Goal: Navigation & Orientation: Find specific page/section

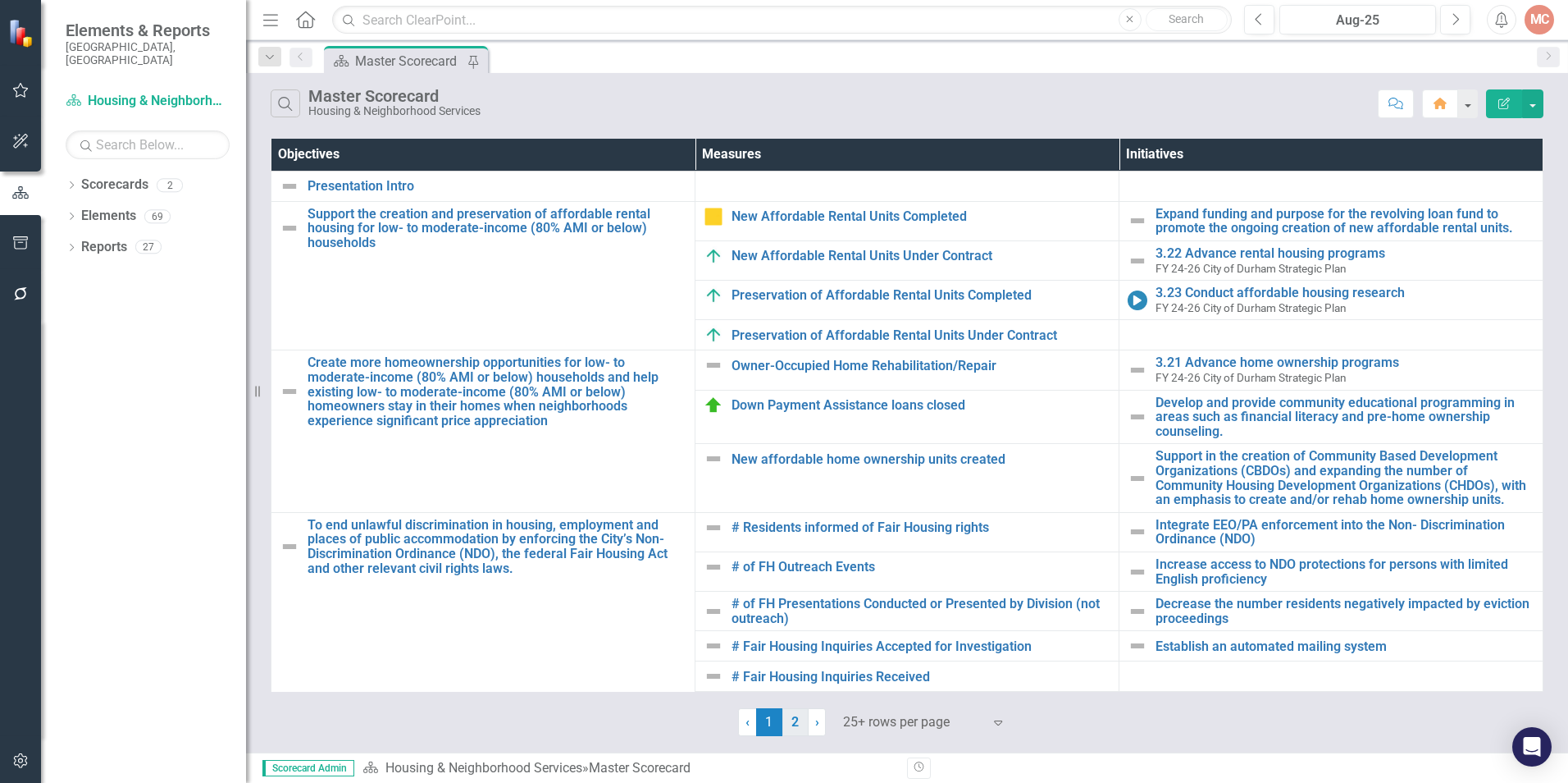
click at [797, 718] on link "2" at bounding box center [795, 722] width 26 height 28
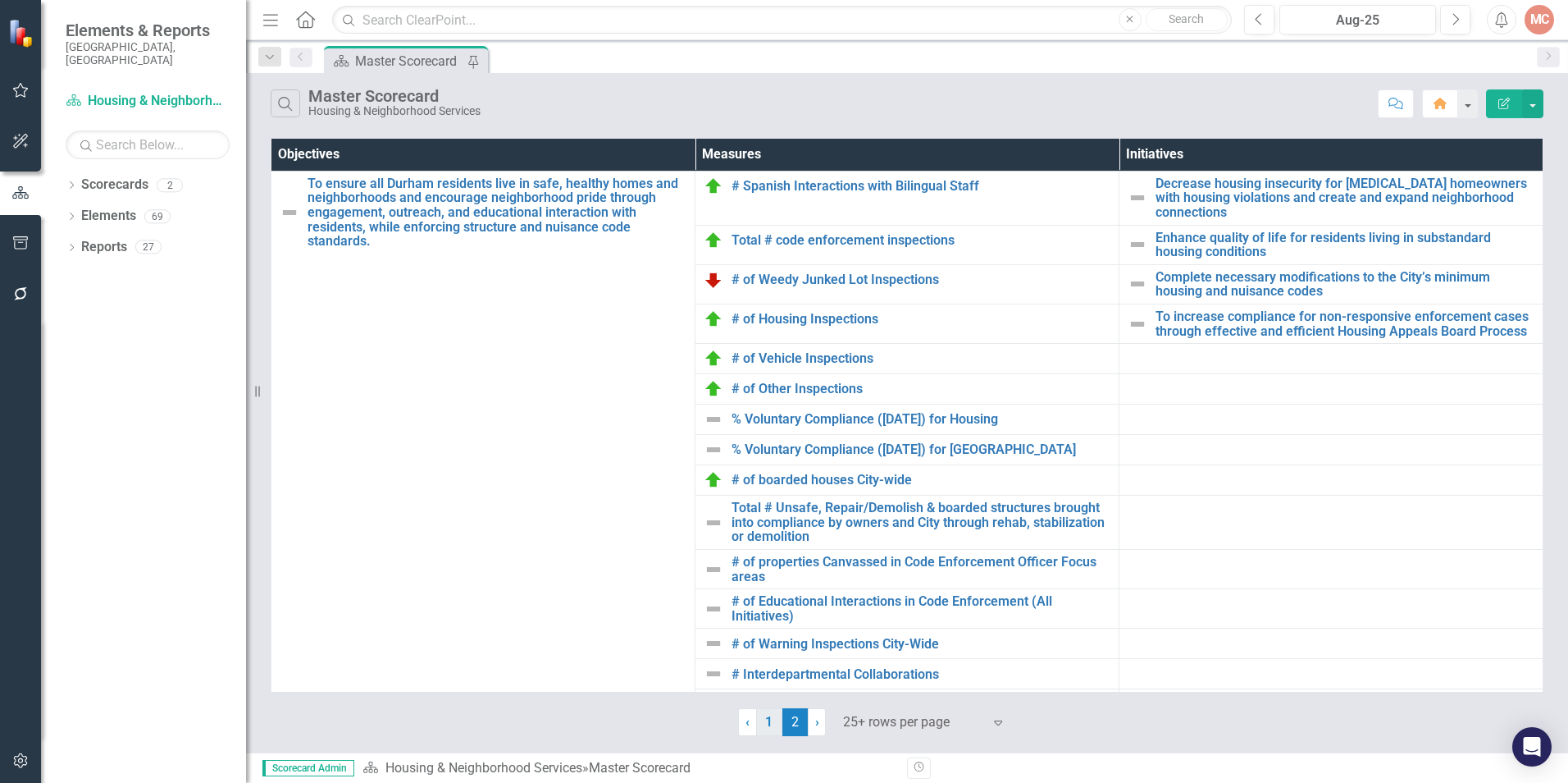
click at [775, 721] on link "1" at bounding box center [769, 722] width 26 height 28
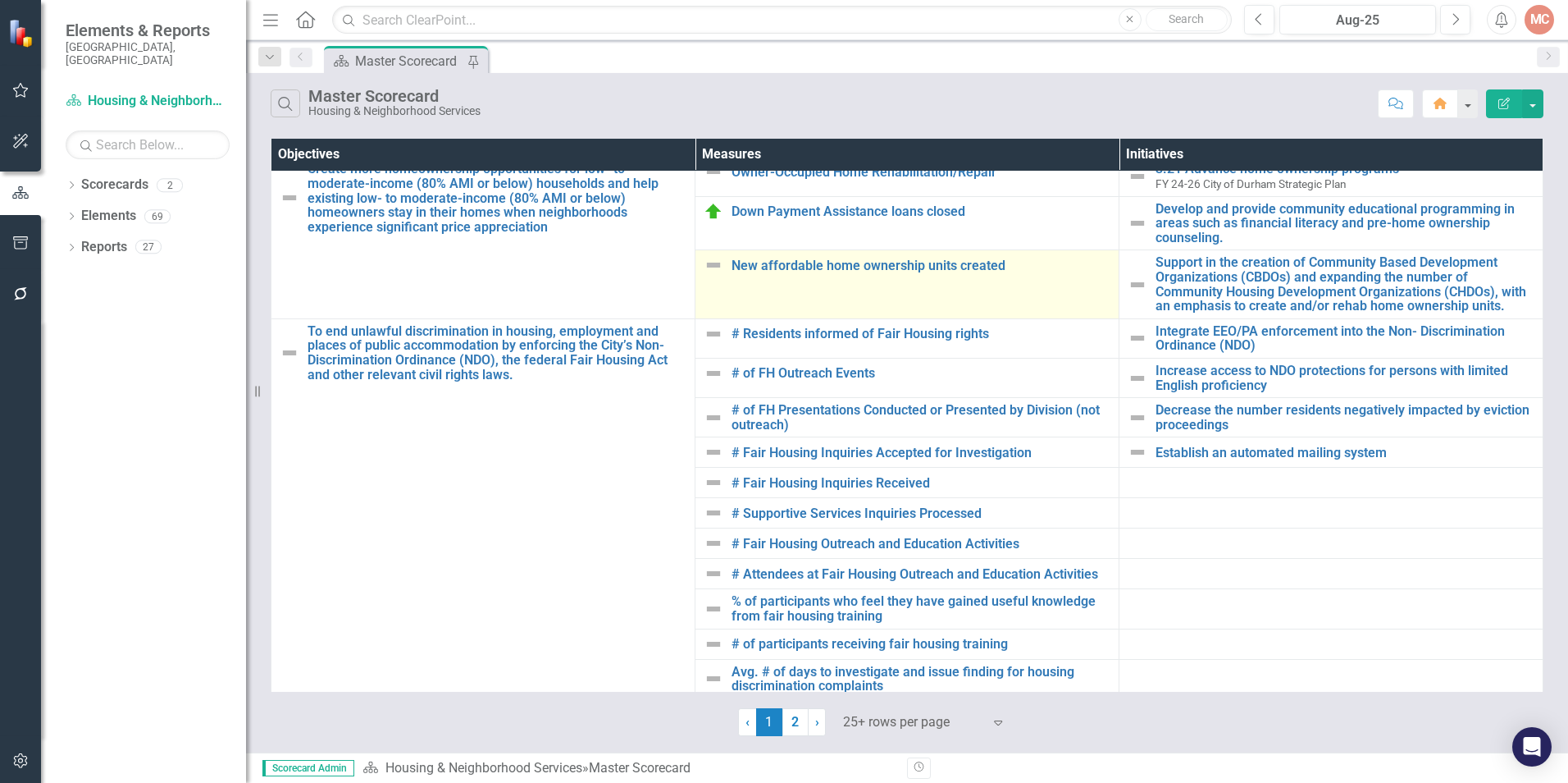
scroll to position [246, 0]
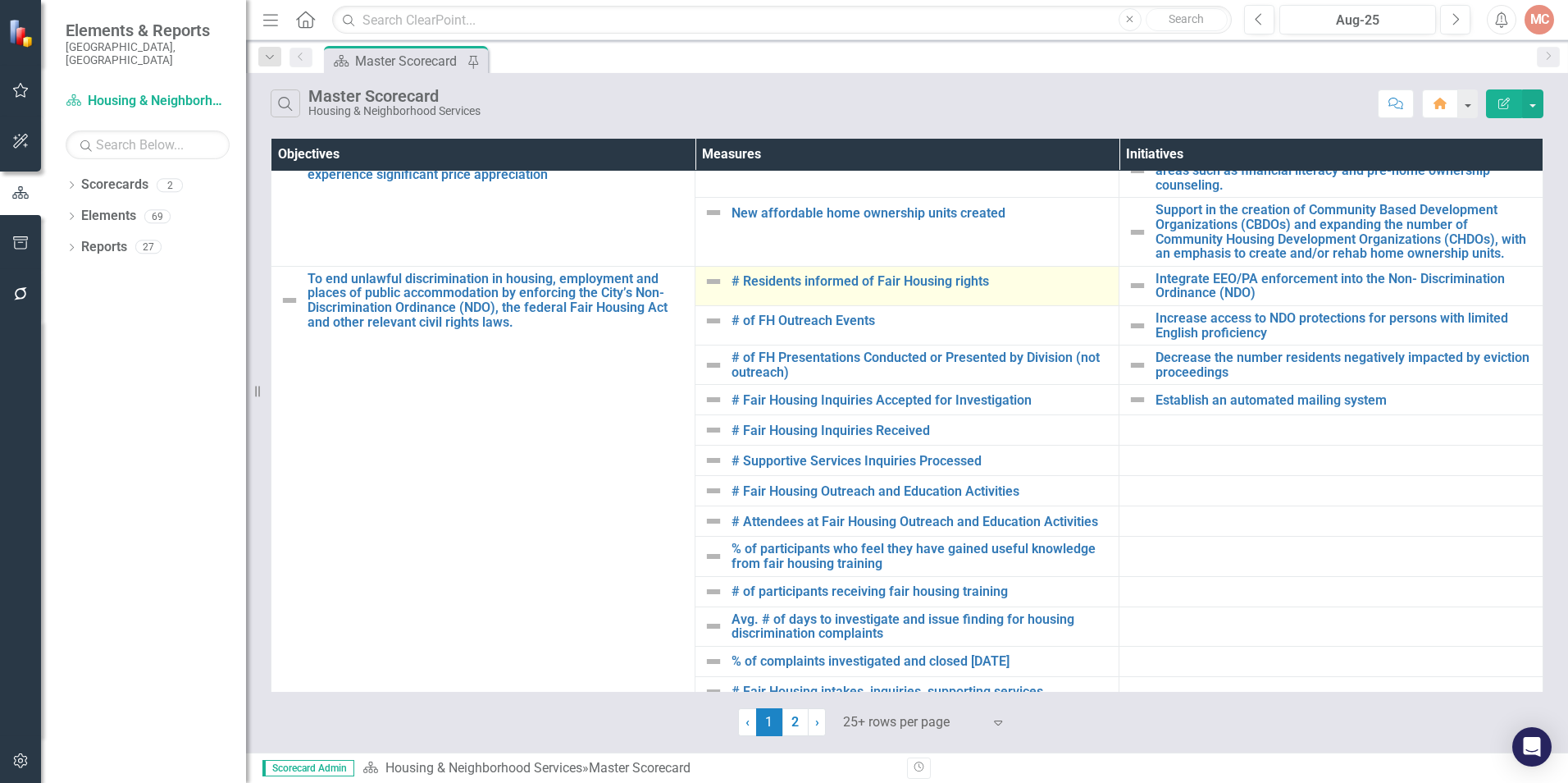
click at [779, 266] on td "# Residents informed of Fair Housing rights Edit Edit Measure Link Open Element" at bounding box center [907, 285] width 424 height 39
click at [784, 275] on link "# Residents informed of Fair Housing rights" at bounding box center [921, 281] width 379 height 15
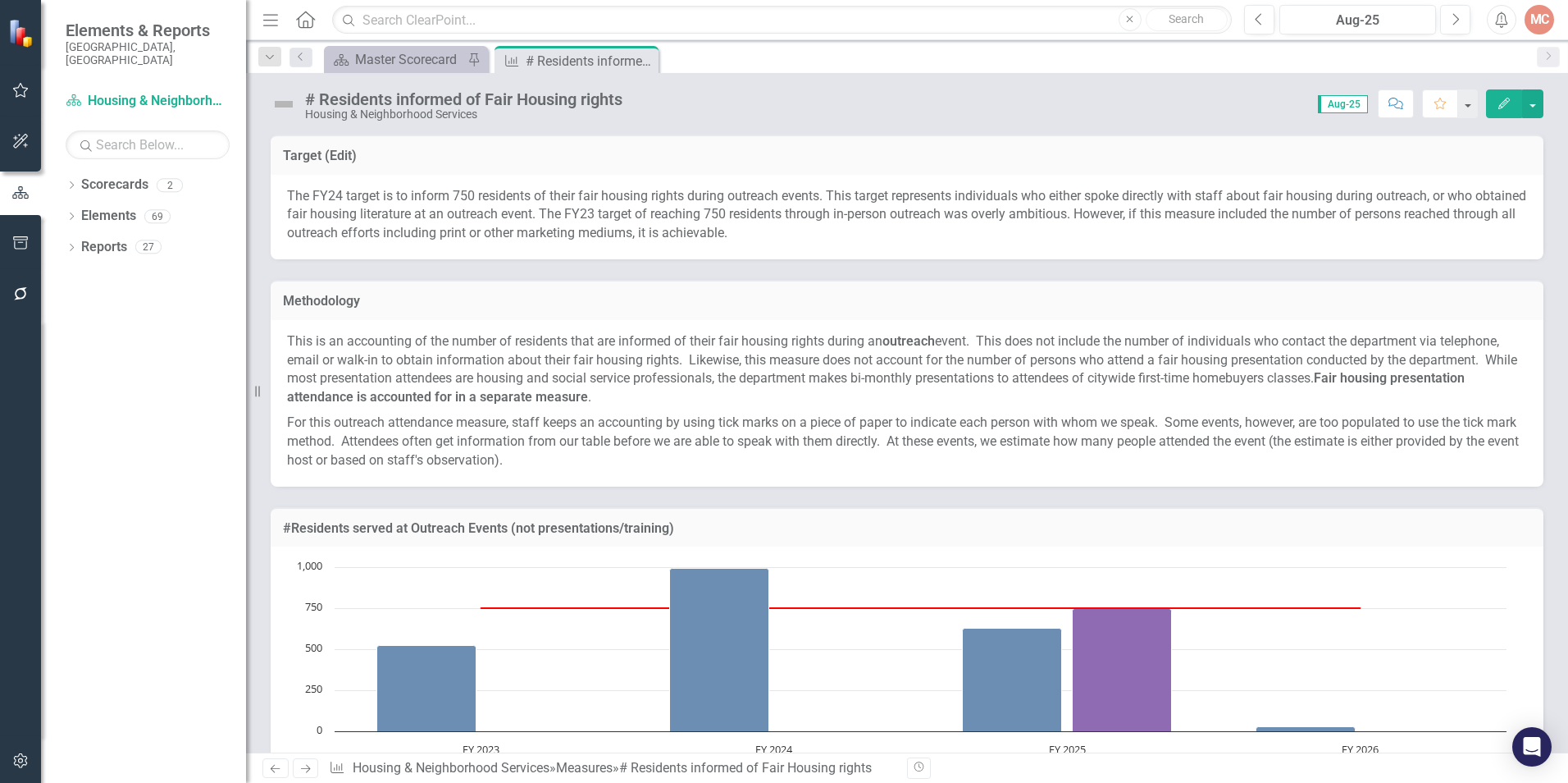
drag, startPoint x: 553, startPoint y: 467, endPoint x: 356, endPoint y: 419, distance: 202.8
click at [356, 419] on p "For this outreach attendance measure, staff keeps an accounting by using tick m…" at bounding box center [907, 440] width 1240 height 60
click at [420, 58] on div "Master Scorecard" at bounding box center [409, 59] width 109 height 21
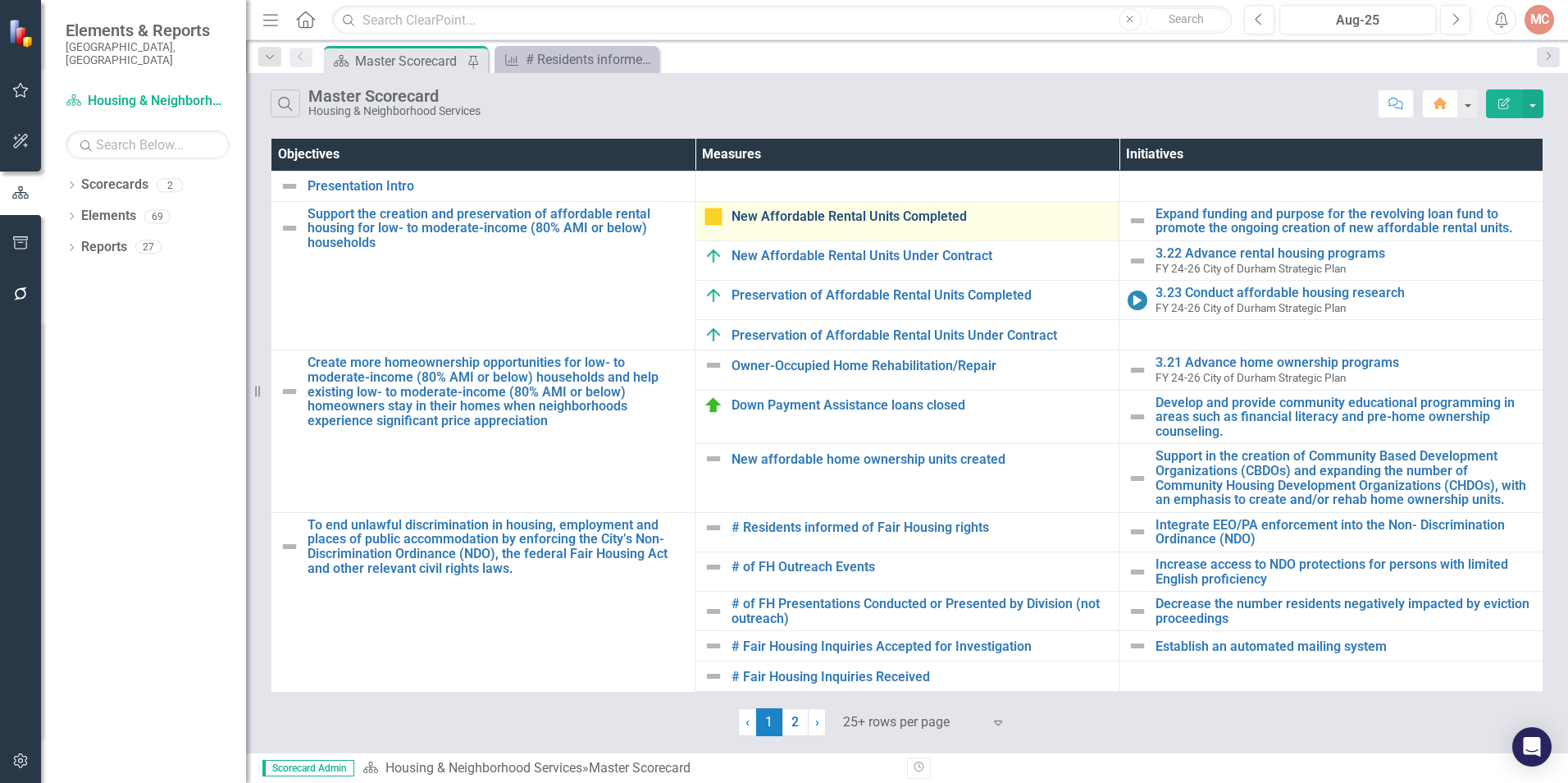
click at [825, 213] on link "New Affordable Rental Units Completed" at bounding box center [921, 216] width 379 height 15
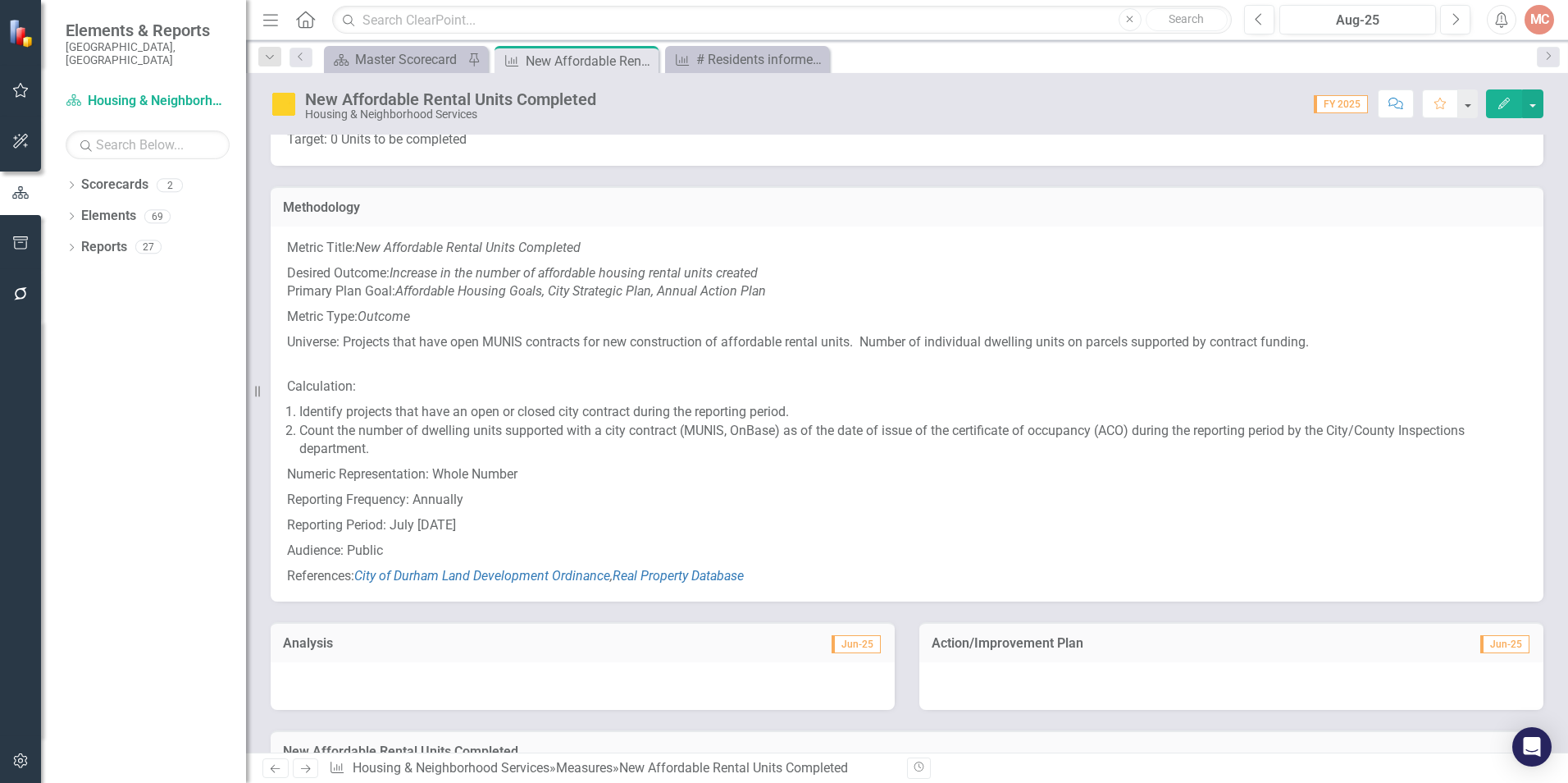
scroll to position [246, 0]
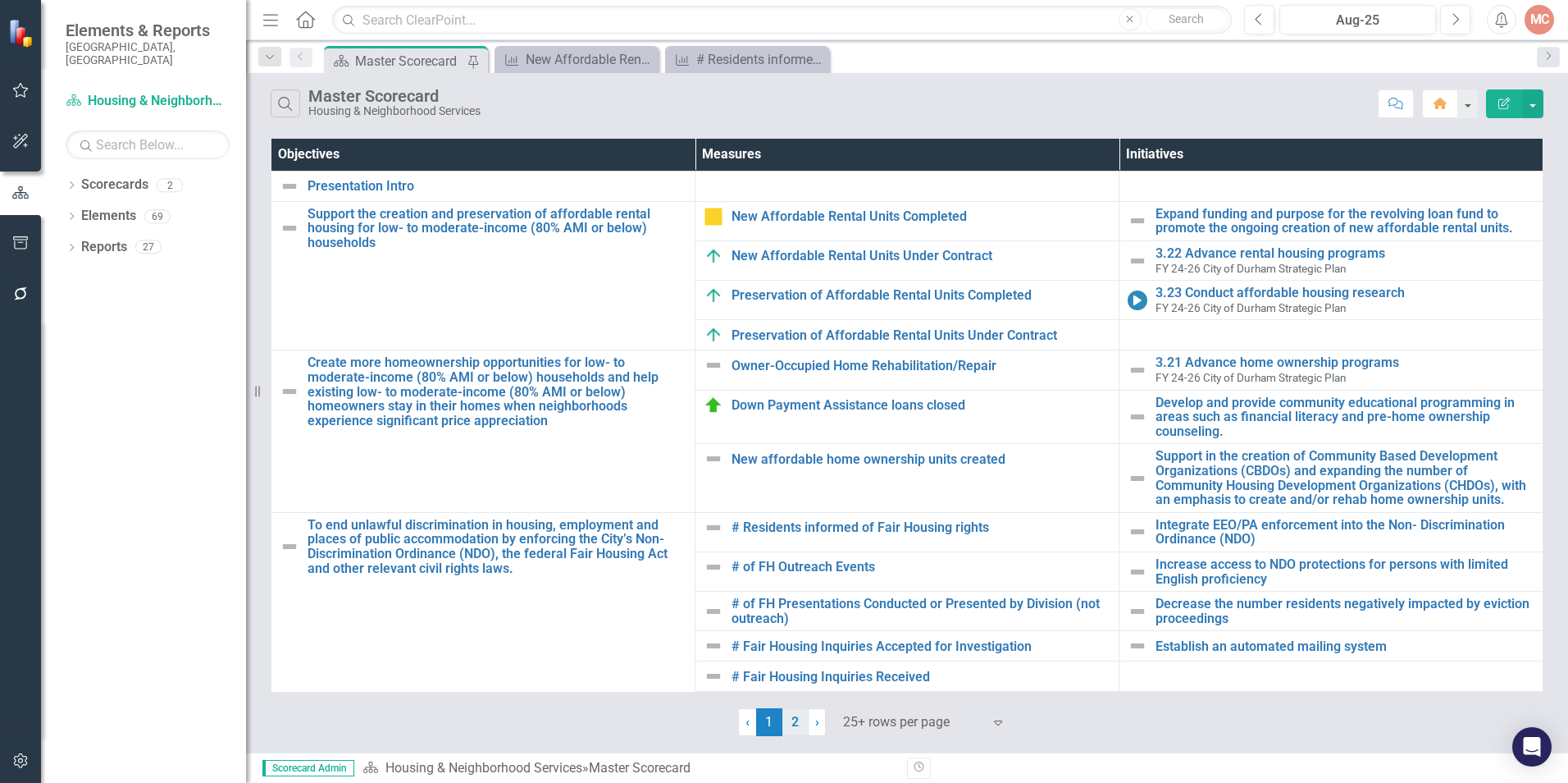
click at [798, 723] on link "2" at bounding box center [795, 722] width 26 height 28
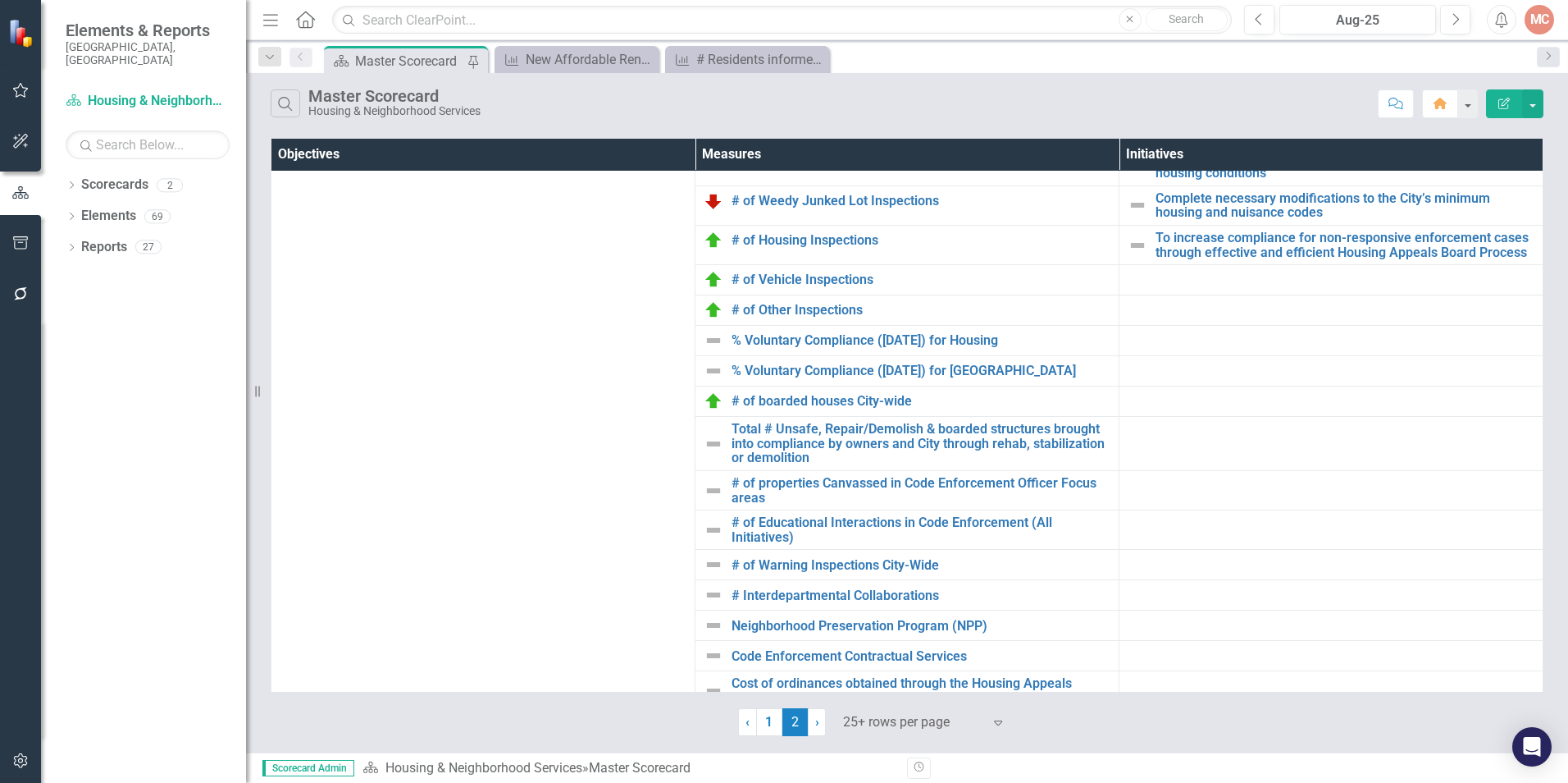
scroll to position [274, 0]
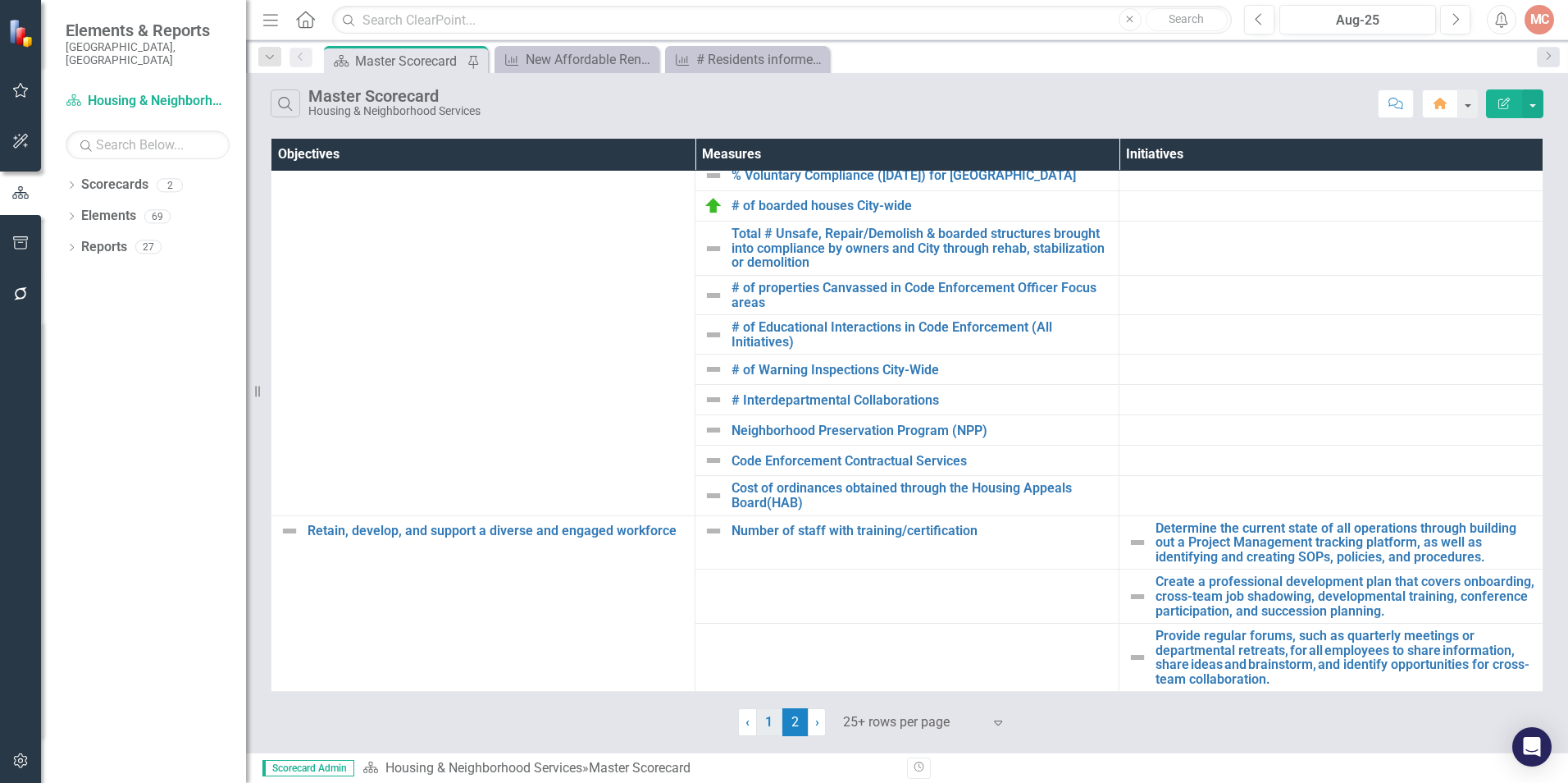
click at [767, 722] on link "1" at bounding box center [769, 722] width 26 height 28
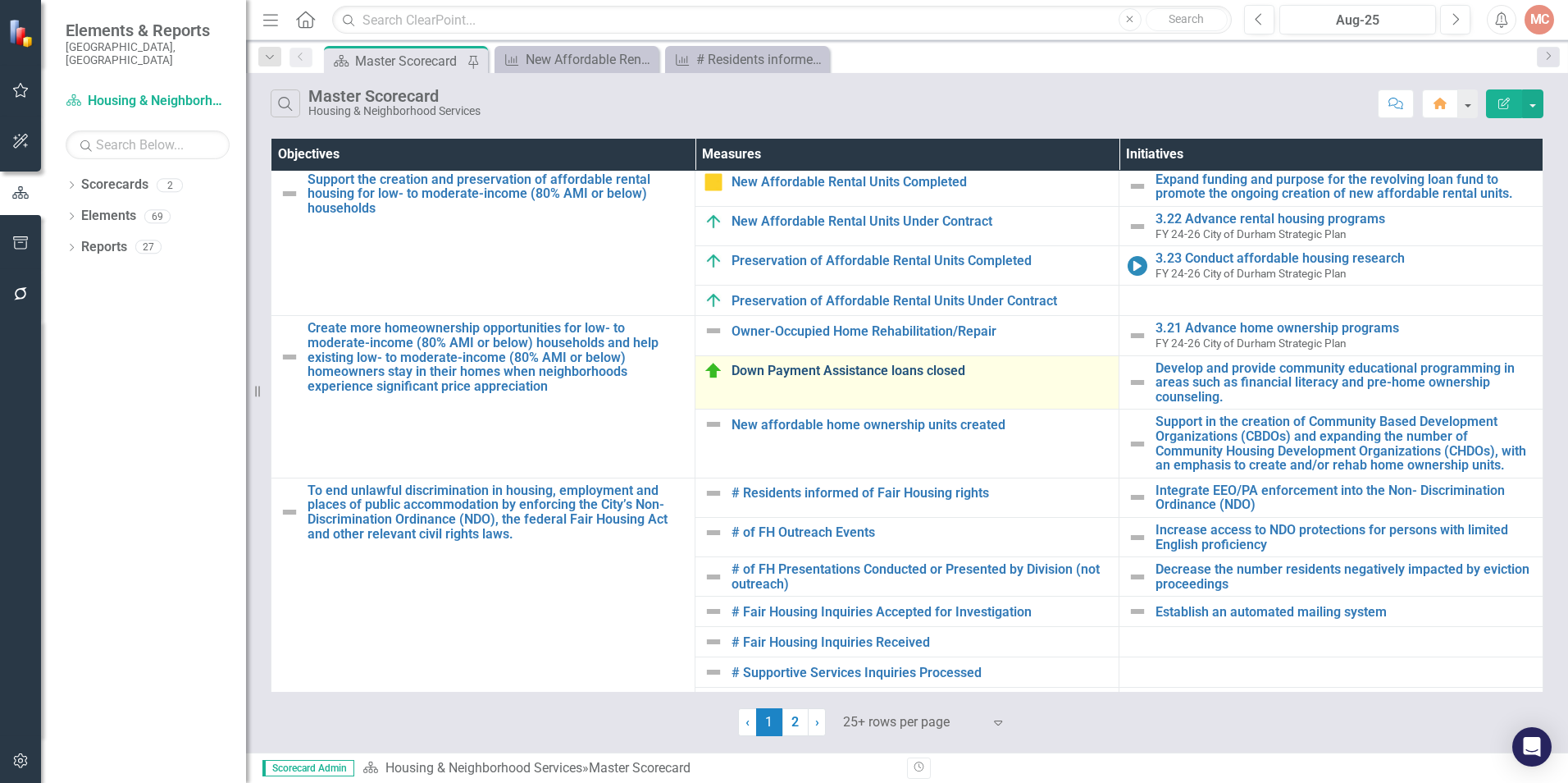
scroll to position [18, 0]
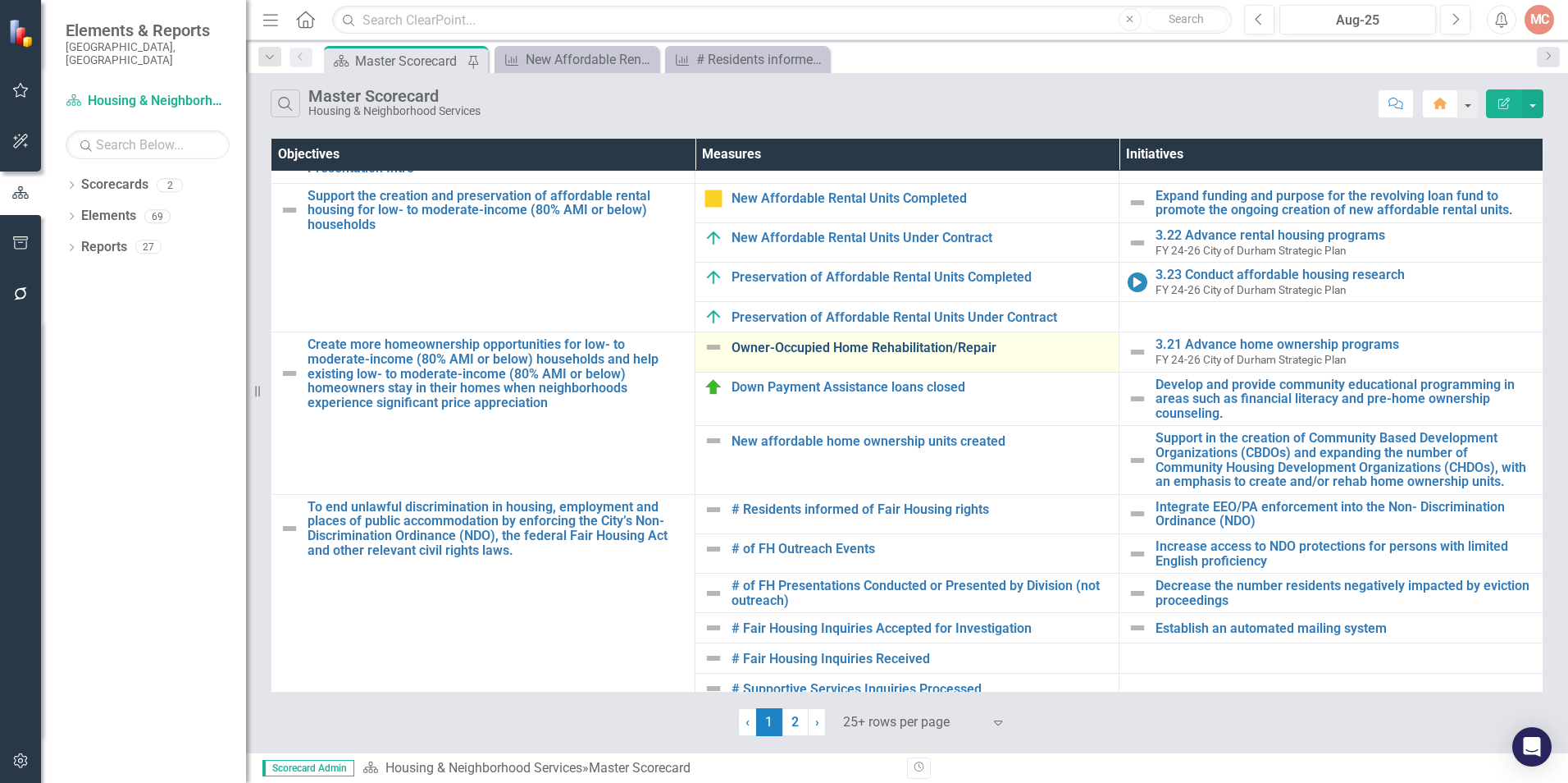
click at [814, 351] on link "Owner-Occupied Home Rehabilitation/Repair" at bounding box center [921, 347] width 379 height 15
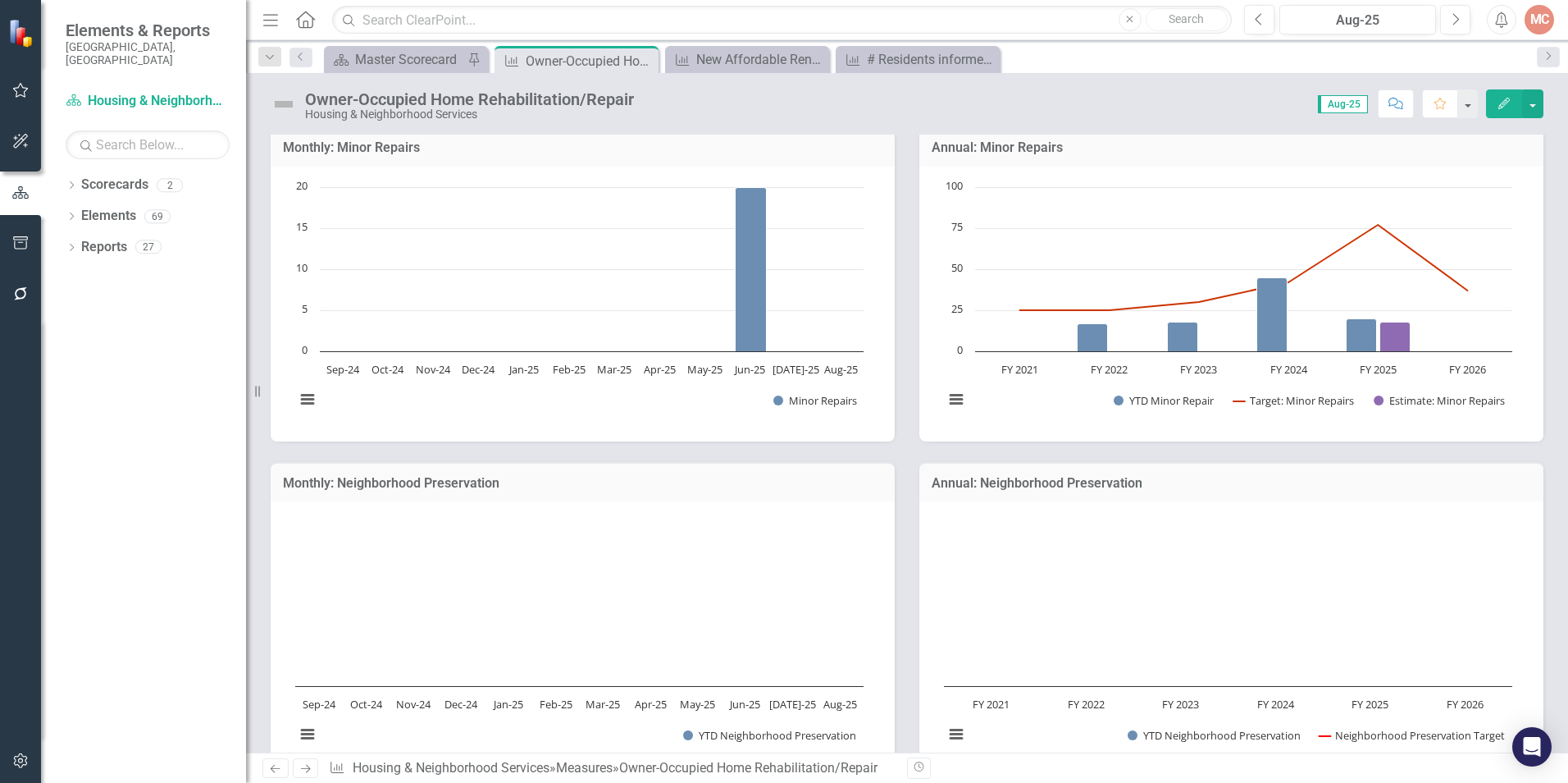
scroll to position [410, 0]
